Goal: Information Seeking & Learning: Find specific fact

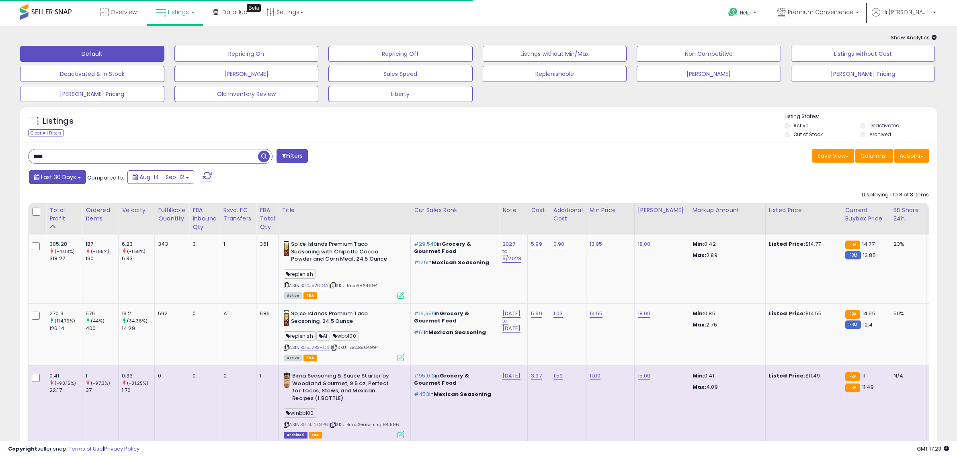
scroll to position [100, 0]
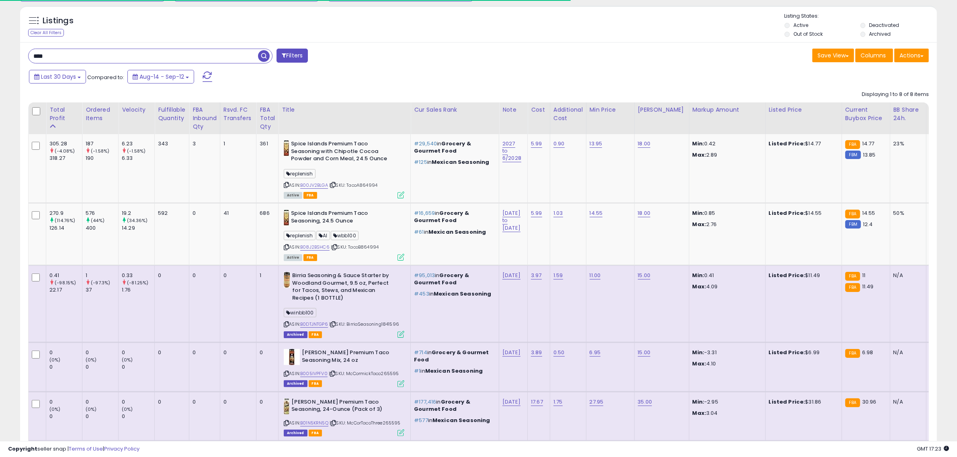
drag, startPoint x: 57, startPoint y: 54, endPoint x: -33, endPoint y: 53, distance: 90.8
click at [0, 53] on html "Unable to login Retrieving listings data.. has not yet accepted the Terms of Us…" at bounding box center [478, 128] width 957 height 457
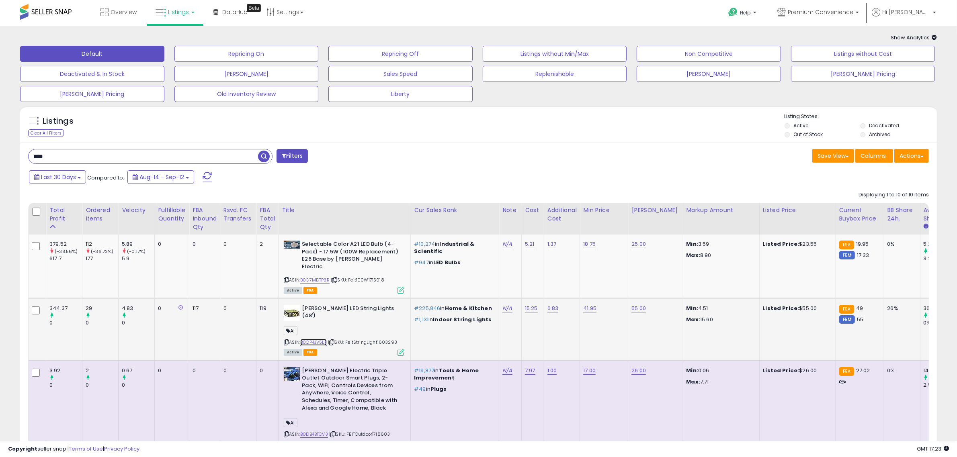
click at [305, 339] on link "B0CP4JV5LF" at bounding box center [313, 342] width 27 height 7
drag, startPoint x: 78, startPoint y: 159, endPoint x: -212, endPoint y: 158, distance: 290.5
click at [0, 158] on html "Unable to login Retrieving listings data.. has not yet accepted the Terms of Us…" at bounding box center [478, 228] width 957 height 457
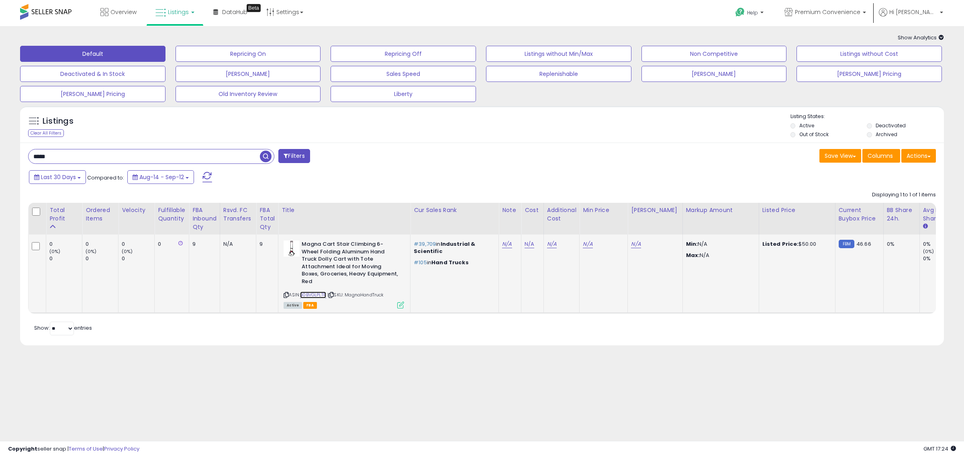
click at [317, 292] on link "B0BVGLPLTR" at bounding box center [313, 295] width 26 height 7
drag, startPoint x: 90, startPoint y: 153, endPoint x: -63, endPoint y: 150, distance: 153.1
click at [0, 150] on html "Unable to login Retrieving listings data.. has not yet accepted the Terms of Us…" at bounding box center [482, 228] width 964 height 457
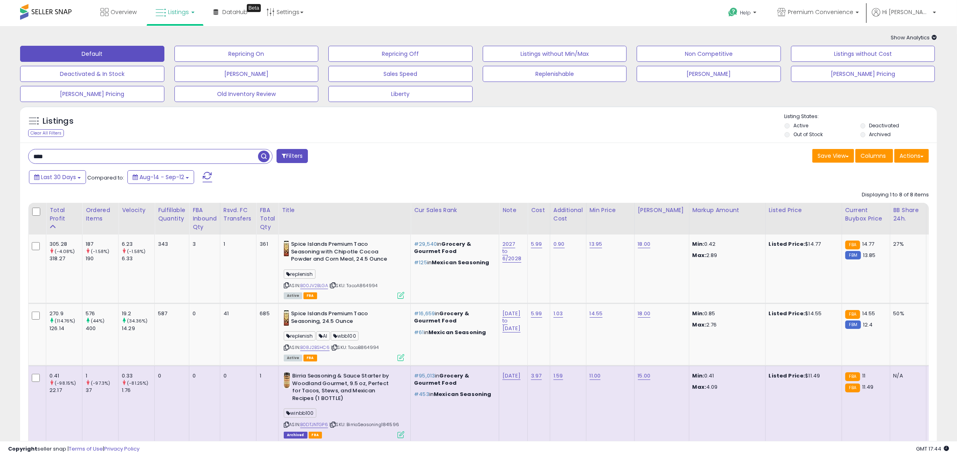
drag, startPoint x: 65, startPoint y: 152, endPoint x: -20, endPoint y: 151, distance: 84.8
click at [0, 151] on html "Unable to login Retrieving listings data.. has not yet accepted the Terms of Us…" at bounding box center [478, 228] width 957 height 457
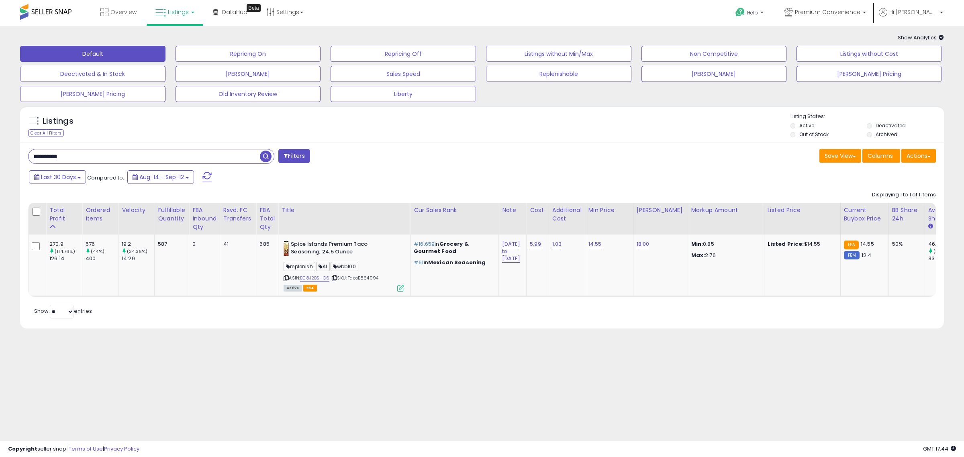
drag, startPoint x: 89, startPoint y: 156, endPoint x: -98, endPoint y: 150, distance: 187.3
click at [0, 150] on html "Unable to login Retrieving listings data.. has not yet accepted the Terms of Us…" at bounding box center [482, 228] width 964 height 457
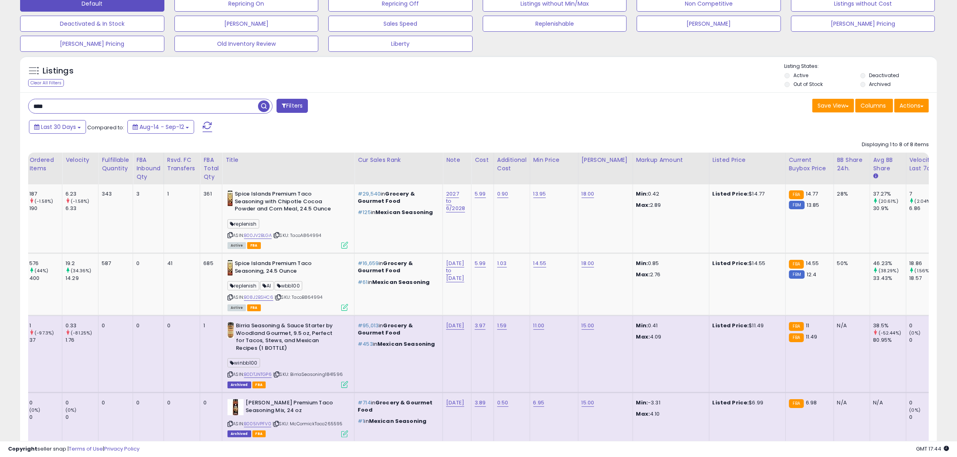
scroll to position [0, 47]
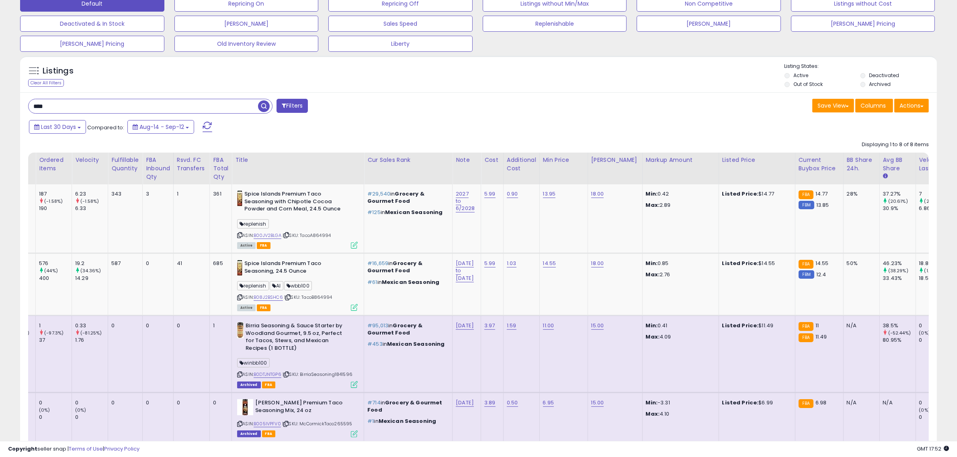
drag, startPoint x: 5, startPoint y: 109, endPoint x: -78, endPoint y: 110, distance: 83.2
click at [0, 110] on html "Unable to login Retrieving listings data.. has not yet accepted the Terms of Us…" at bounding box center [478, 178] width 957 height 457
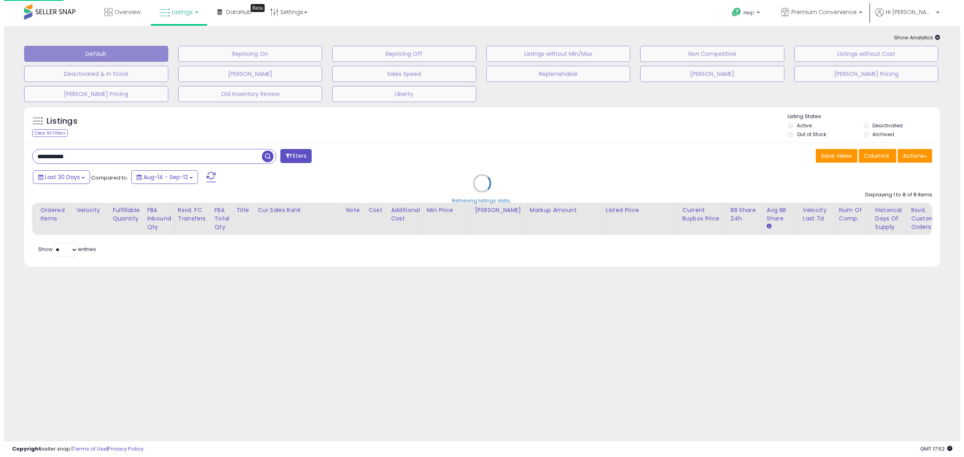
scroll to position [0, 0]
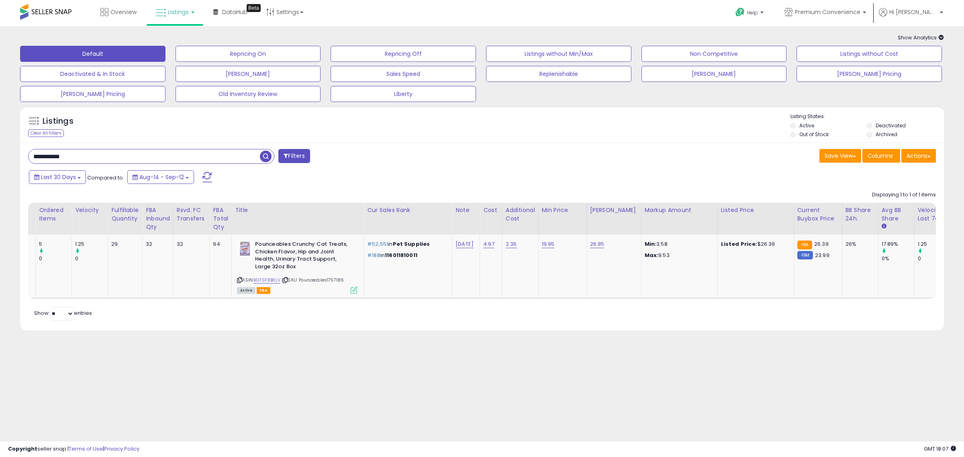
drag, startPoint x: 87, startPoint y: 157, endPoint x: -46, endPoint y: 154, distance: 133.0
click at [0, 154] on html "Unable to login Retrieving listings data.. has not yet accepted the Terms of Us…" at bounding box center [482, 228] width 964 height 457
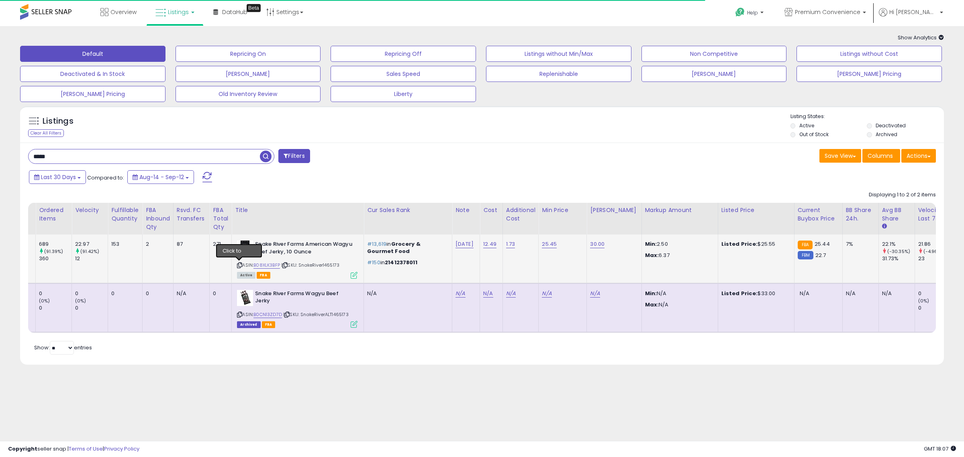
click at [239, 266] on icon at bounding box center [239, 265] width 5 height 4
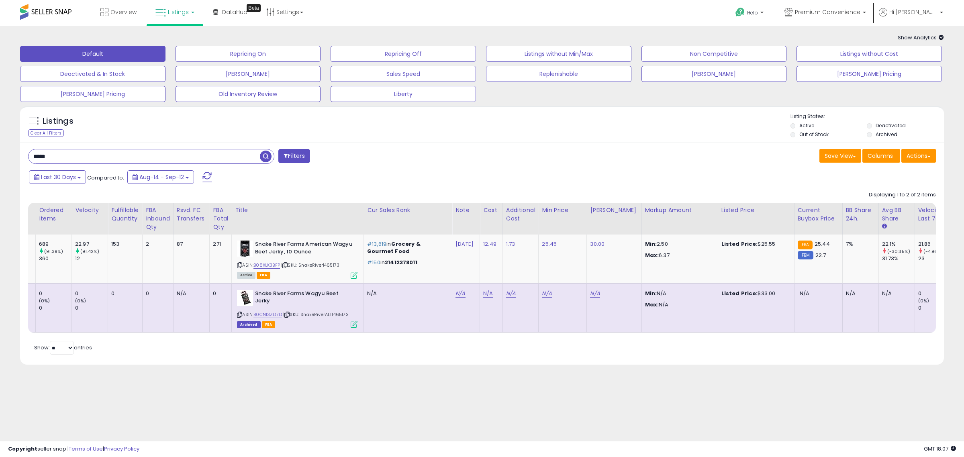
drag, startPoint x: 10, startPoint y: 153, endPoint x: 3, endPoint y: 155, distance: 7.9
click at [3, 155] on div "**********" at bounding box center [482, 210] width 964 height 369
click at [288, 266] on icon at bounding box center [284, 265] width 5 height 4
drag, startPoint x: 73, startPoint y: 158, endPoint x: -44, endPoint y: 157, distance: 116.5
click at [0, 157] on html "Unable to login Retrieving listings data.. has not yet accepted the Terms of Us…" at bounding box center [482, 228] width 964 height 457
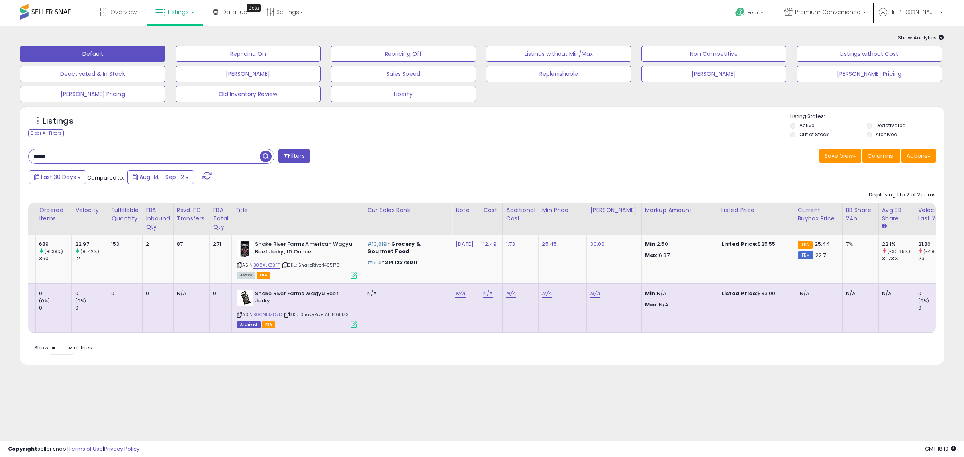
paste input "**********"
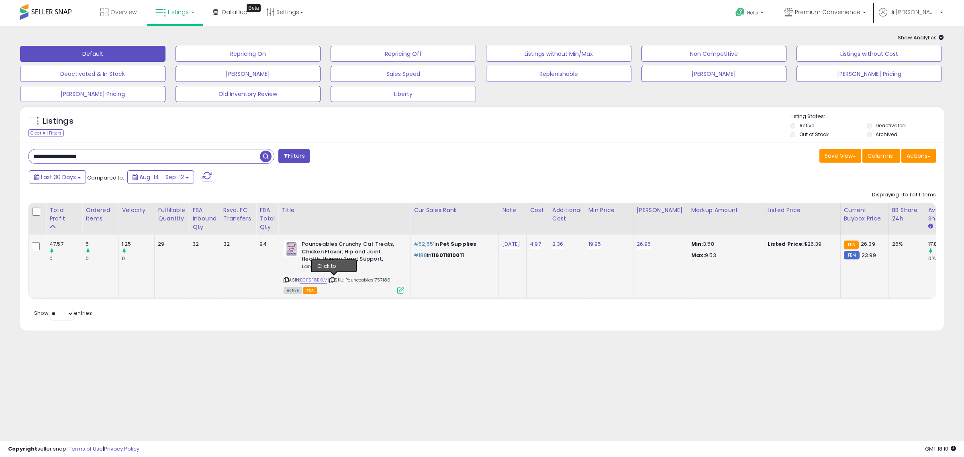
click at [332, 278] on icon at bounding box center [331, 280] width 5 height 4
drag, startPoint x: 110, startPoint y: 156, endPoint x: -57, endPoint y: 159, distance: 167.6
click at [0, 159] on html "Unable to login Retrieving listings data.. has not yet accepted the Terms of Us…" at bounding box center [482, 228] width 964 height 457
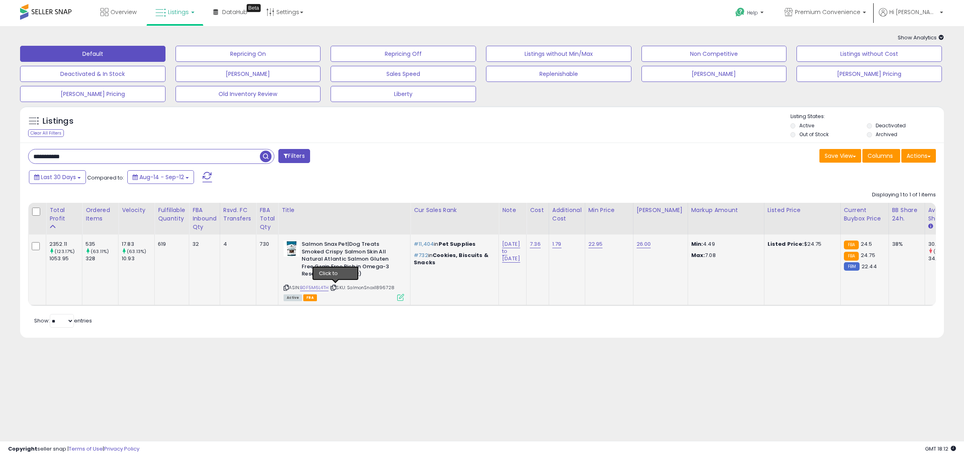
click at [334, 286] on icon at bounding box center [333, 288] width 5 height 4
click at [320, 285] on link "B0F5M6L4TH" at bounding box center [314, 287] width 29 height 7
drag, startPoint x: 100, startPoint y: 154, endPoint x: -14, endPoint y: 155, distance: 113.7
click at [0, 155] on html "Unable to login Retrieving listings data.. has not yet accepted the Terms of Us…" at bounding box center [482, 228] width 964 height 457
click at [73, 153] on input "**********" at bounding box center [144, 156] width 231 height 14
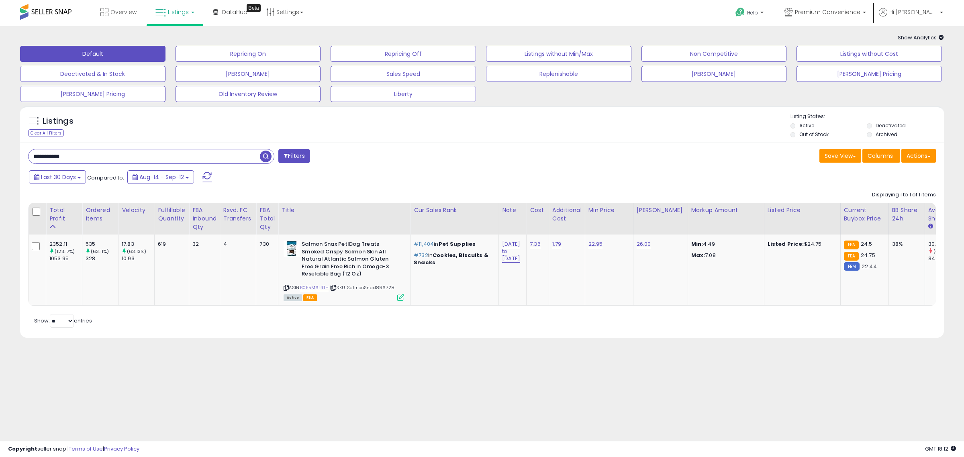
drag, startPoint x: 82, startPoint y: 155, endPoint x: -78, endPoint y: 146, distance: 160.6
click at [0, 146] on html "Unable to login Retrieving listings data.. has not yet accepted the Terms of Us…" at bounding box center [482, 228] width 964 height 457
type input "**********"
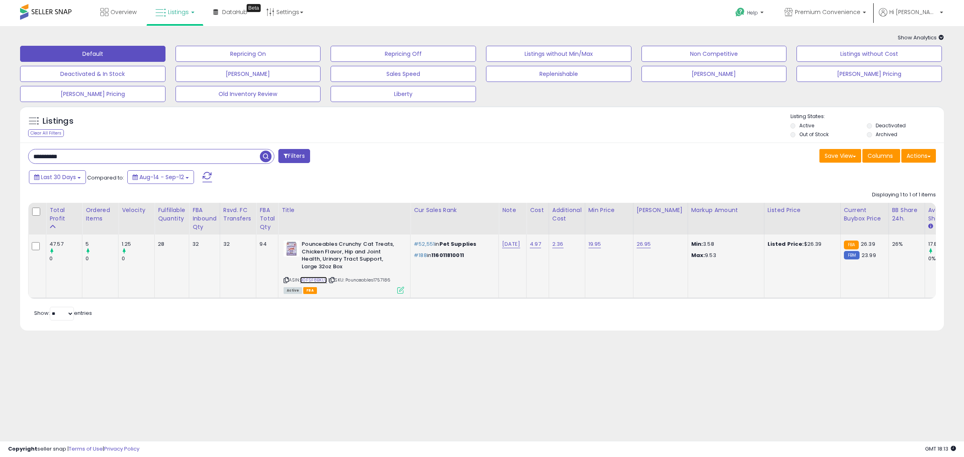
click at [311, 278] on link "B0FSF8BKLV" at bounding box center [313, 280] width 27 height 7
